Goal: Information Seeking & Learning: Learn about a topic

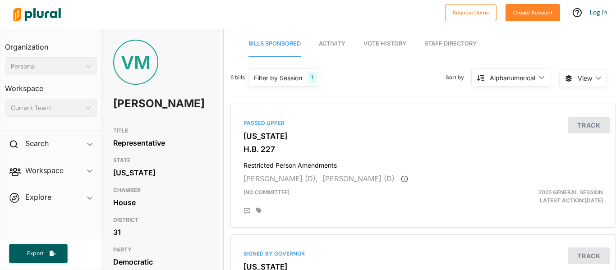
click at [332, 49] on link "Activity" at bounding box center [332, 44] width 27 height 26
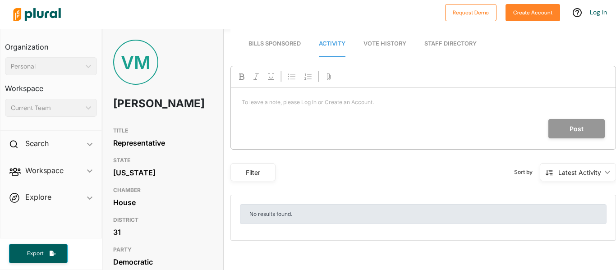
click at [379, 40] on span "Vote History" at bounding box center [385, 43] width 43 height 7
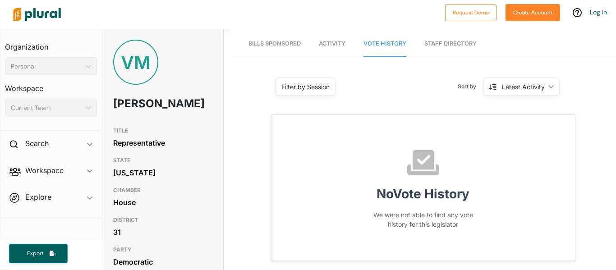
click at [433, 45] on link "Staff Directory" at bounding box center [450, 44] width 52 height 26
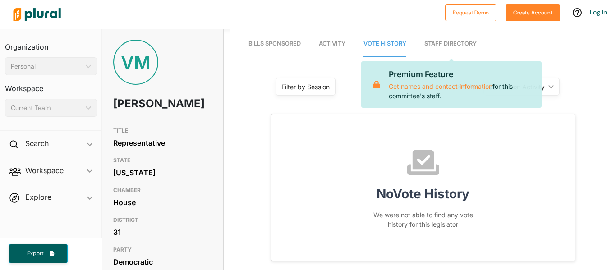
click at [282, 47] on link "Bills Sponsored" at bounding box center [275, 44] width 52 height 26
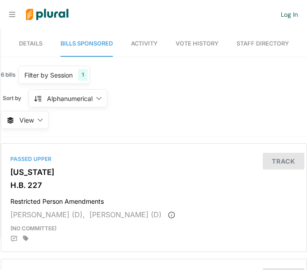
click at [37, 44] on span "Details" at bounding box center [30, 43] width 23 height 7
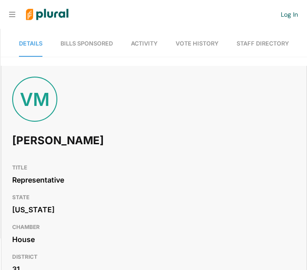
click at [73, 46] on span "Bills Sponsored" at bounding box center [86, 43] width 52 height 7
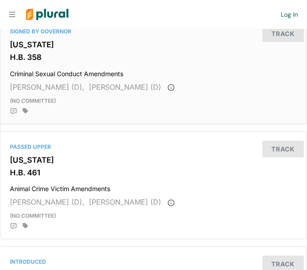
scroll to position [472, 0]
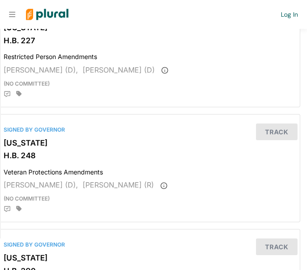
scroll to position [0, 7]
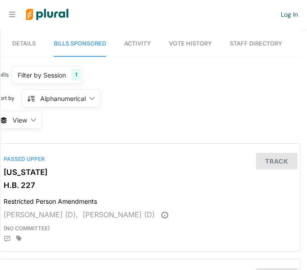
click at [11, 23] on nav "Request Demo Create Account Log In" at bounding box center [153, 14] width 307 height 29
click at [13, 17] on icon at bounding box center [12, 14] width 6 height 5
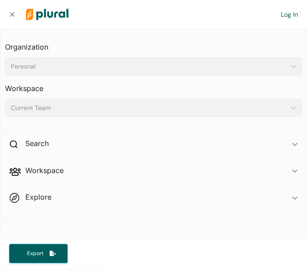
click at [13, 17] on icon at bounding box center [12, 14] width 6 height 7
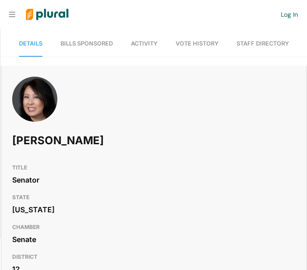
click at [88, 46] on span "Bills Sponsored" at bounding box center [86, 43] width 52 height 7
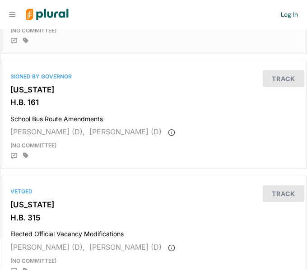
scroll to position [199, 0]
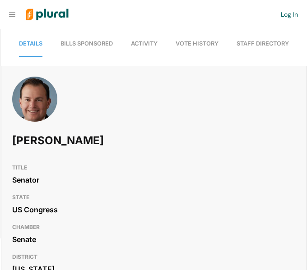
click at [88, 46] on span "Bills Sponsored" at bounding box center [86, 43] width 52 height 7
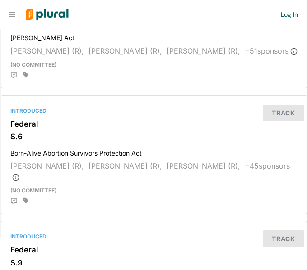
scroll to position [164, 0]
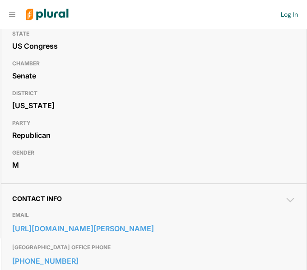
scroll to position [164, 0]
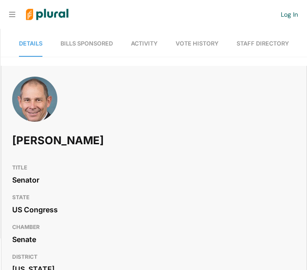
click at [87, 45] on span "Bills Sponsored" at bounding box center [86, 43] width 52 height 7
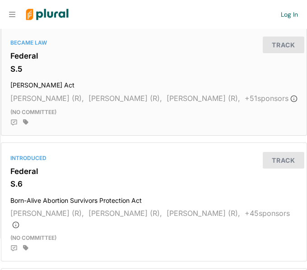
scroll to position [118, 0]
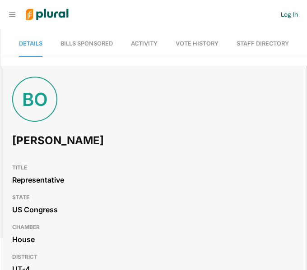
click at [78, 44] on span "Bills Sponsored" at bounding box center [86, 43] width 52 height 7
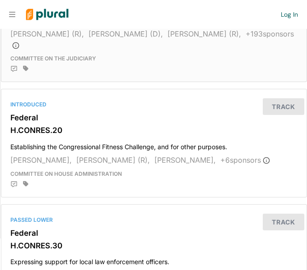
scroll to position [324, 0]
